Goal: Task Accomplishment & Management: Use online tool/utility

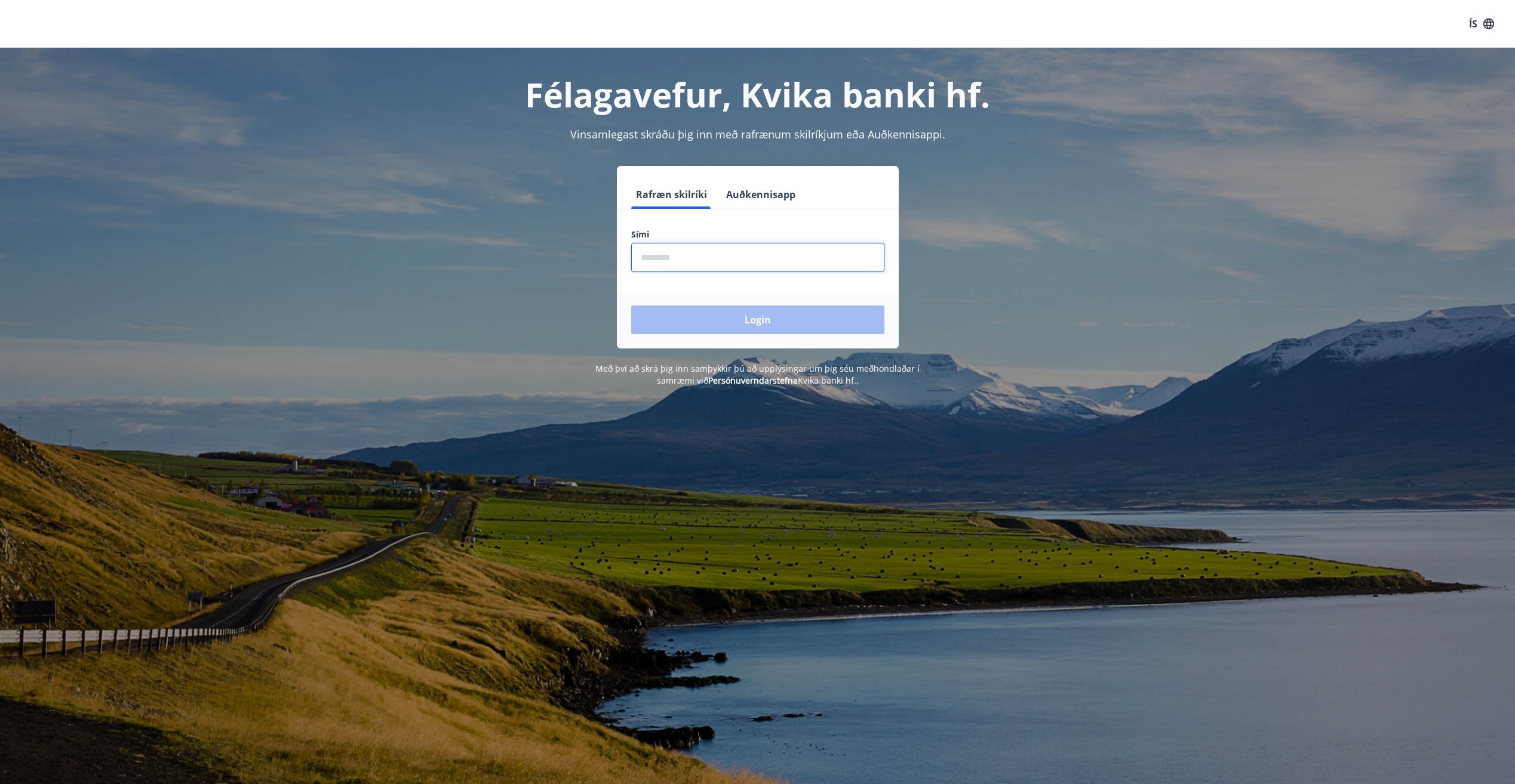
click at [697, 262] on input "phone" at bounding box center [758, 258] width 254 height 29
click at [645, 321] on div "Login" at bounding box center [757, 320] width 282 height 57
click at [760, 271] on input "phone" at bounding box center [758, 258] width 254 height 29
type input "********"
click at [763, 325] on button "Login" at bounding box center [758, 319] width 254 height 28
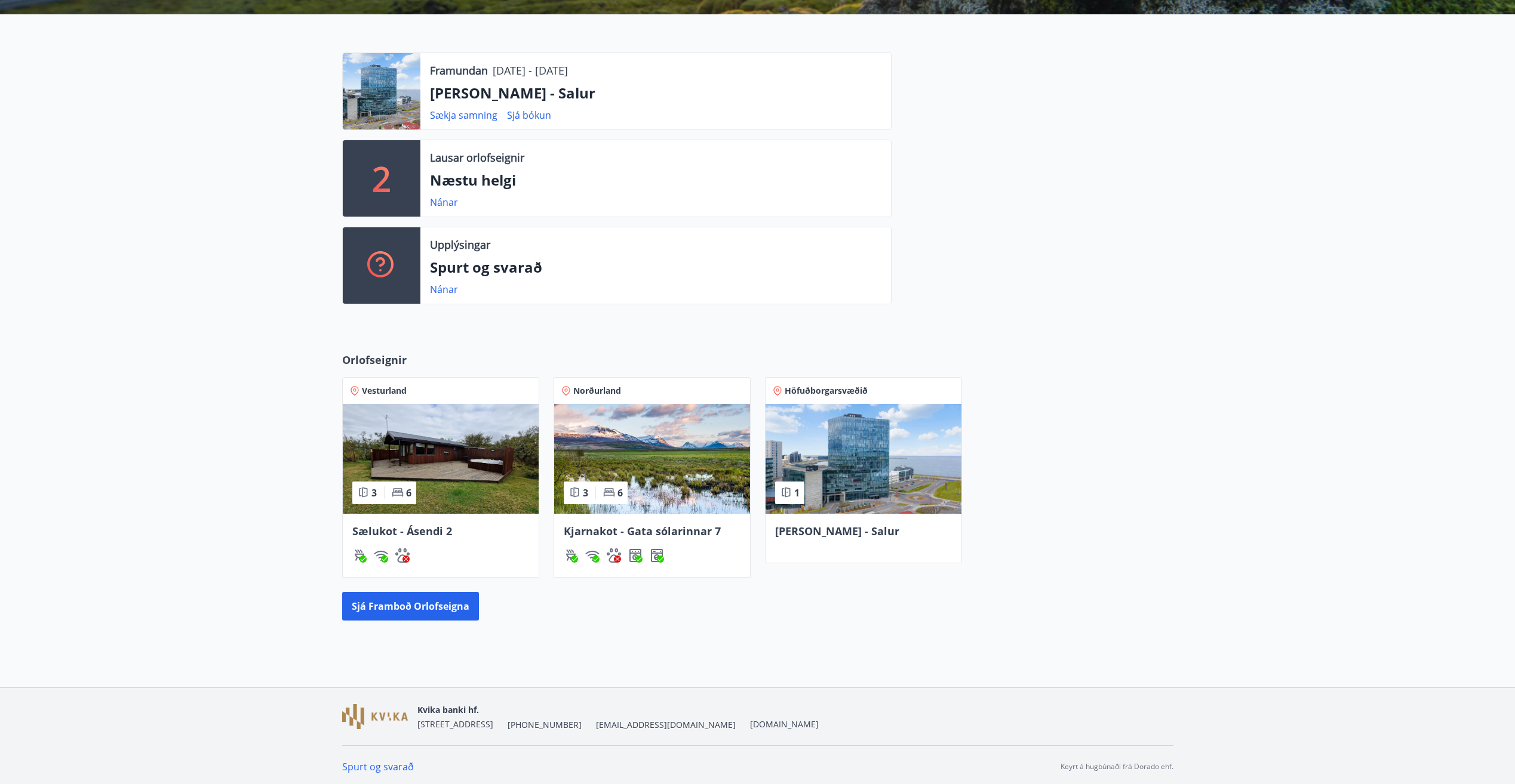
scroll to position [261, 0]
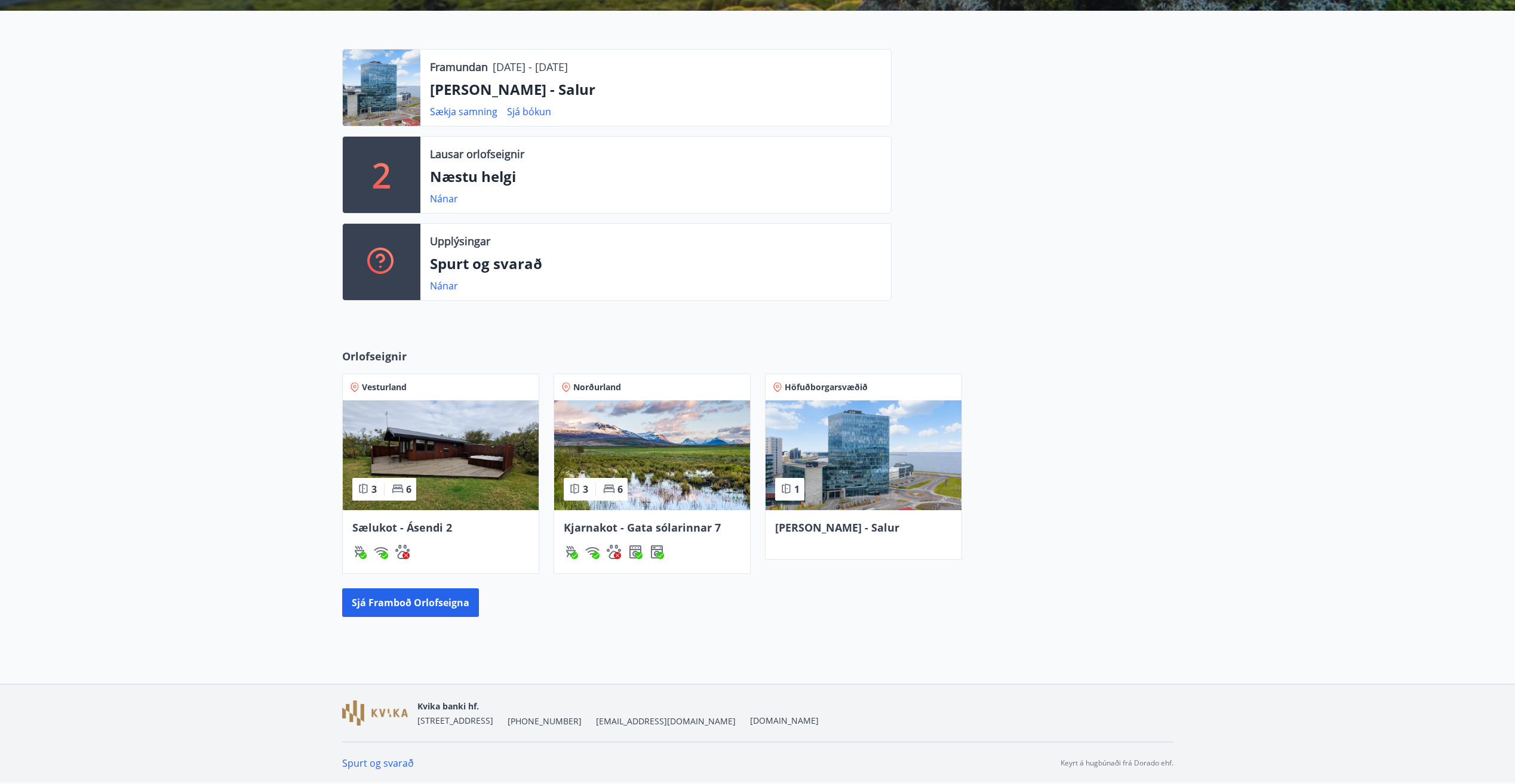
click at [482, 480] on img at bounding box center [441, 455] width 196 height 109
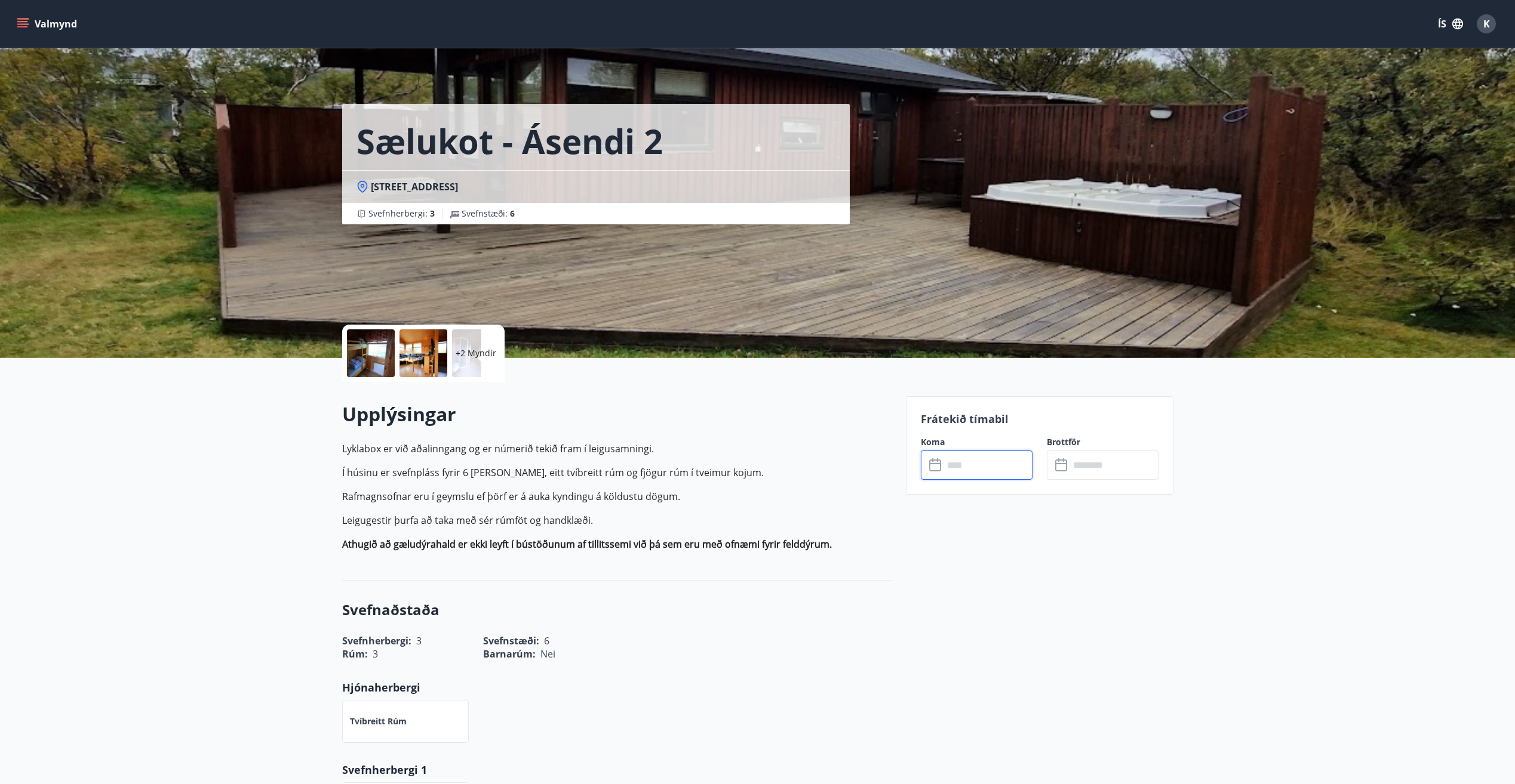
click at [958, 468] on input "text" at bounding box center [989, 465] width 89 height 29
